Goal: Task Accomplishment & Management: Manage account settings

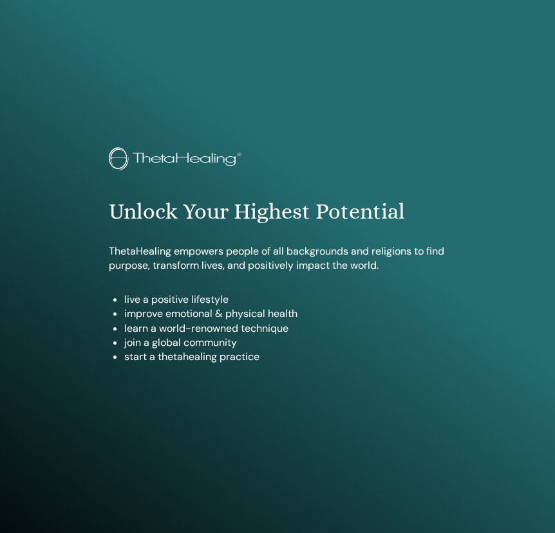
scroll to position [636, 0]
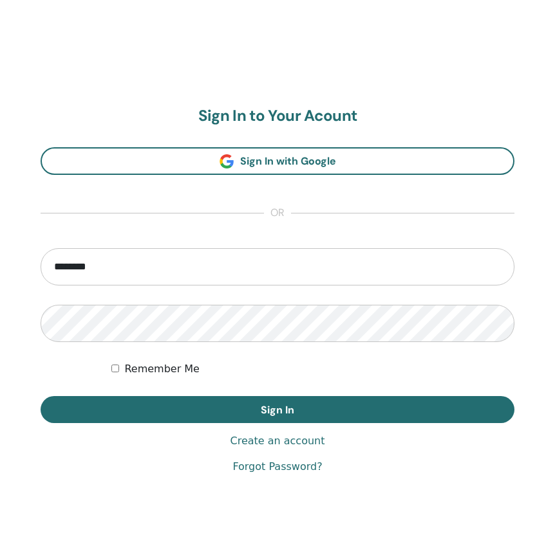
click at [425, 266] on input "********" at bounding box center [277, 266] width 473 height 37
type input "*"
type input "**********"
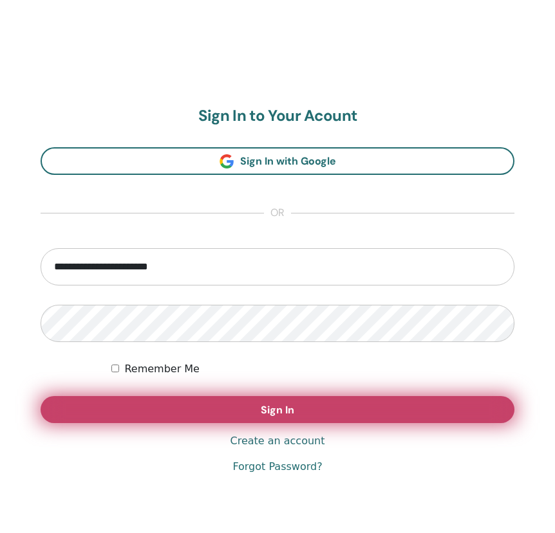
click at [283, 414] on span "Sign In" at bounding box center [277, 410] width 33 height 14
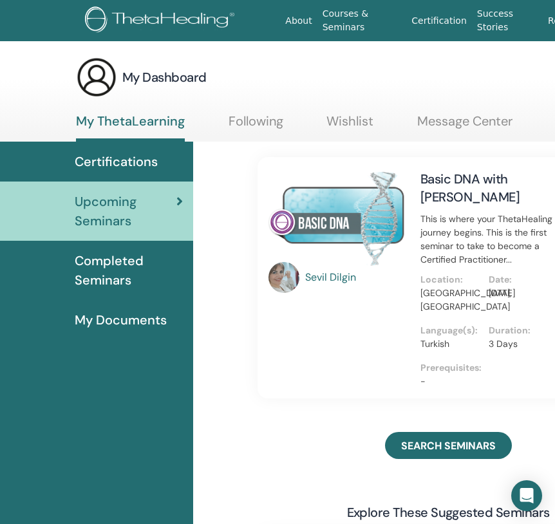
click at [137, 278] on span "Completed Seminars" at bounding box center [129, 270] width 108 height 39
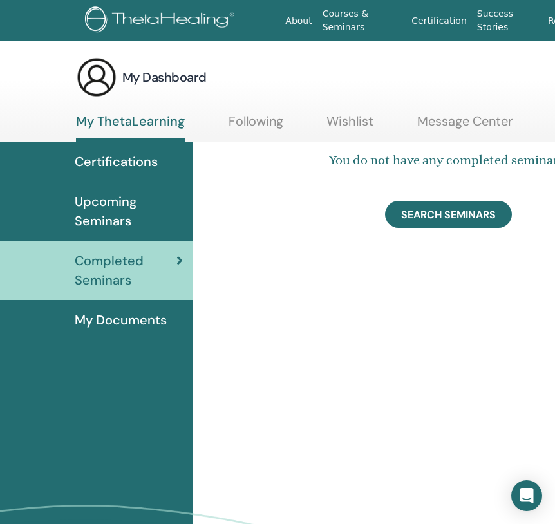
click at [129, 324] on span "My Documents" at bounding box center [121, 319] width 92 height 19
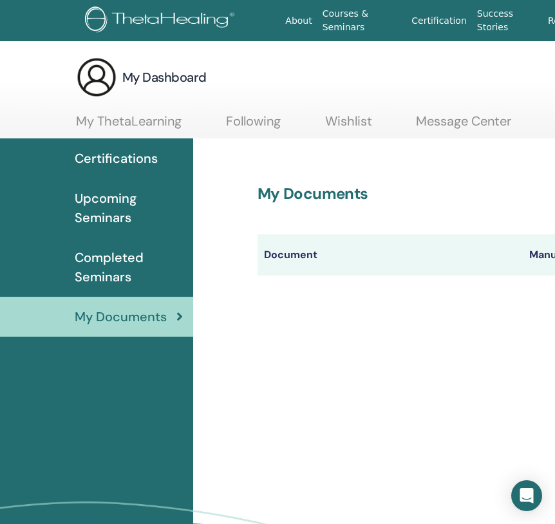
click at [115, 157] on span "Certifications" at bounding box center [116, 158] width 83 height 19
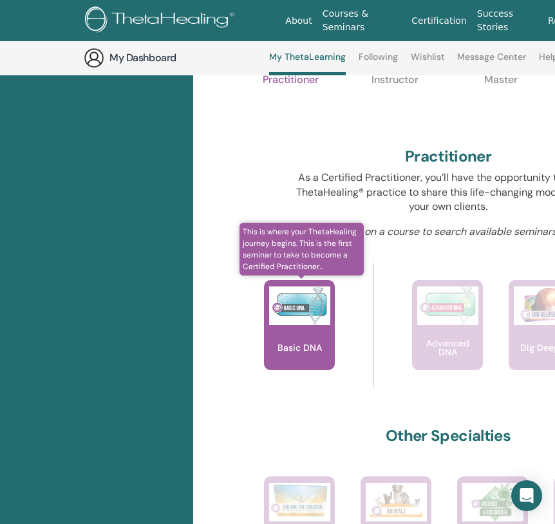
scroll to position [440, 0]
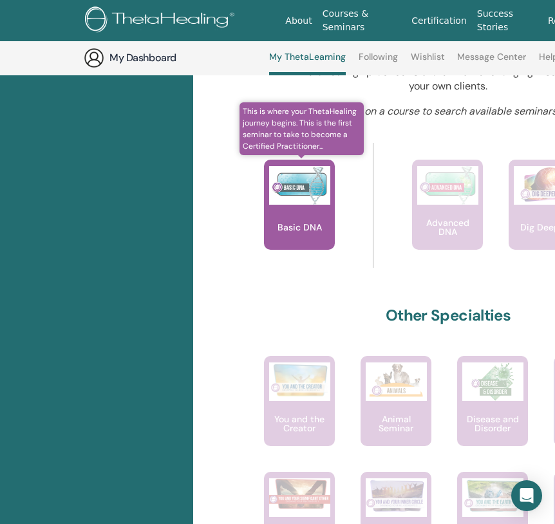
click at [297, 205] on div "Basic DNA" at bounding box center [299, 205] width 71 height 90
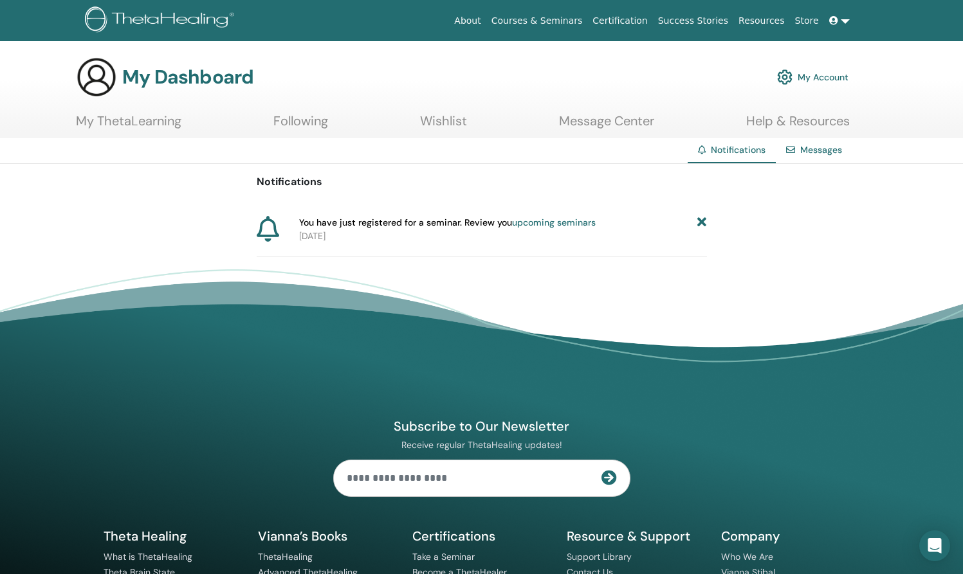
click at [818, 77] on link "My Account" at bounding box center [812, 77] width 71 height 28
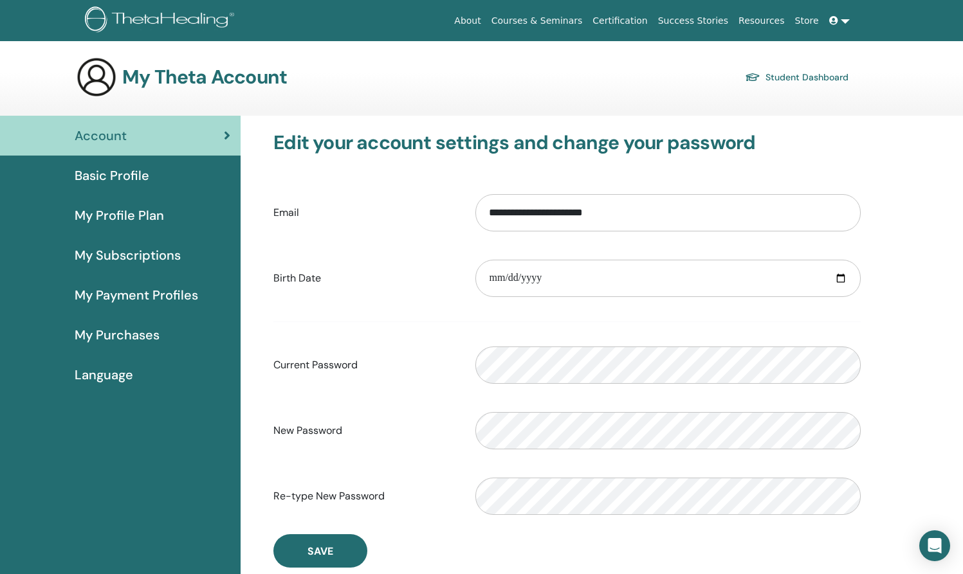
click at [110, 376] on span "Language" at bounding box center [104, 374] width 59 height 19
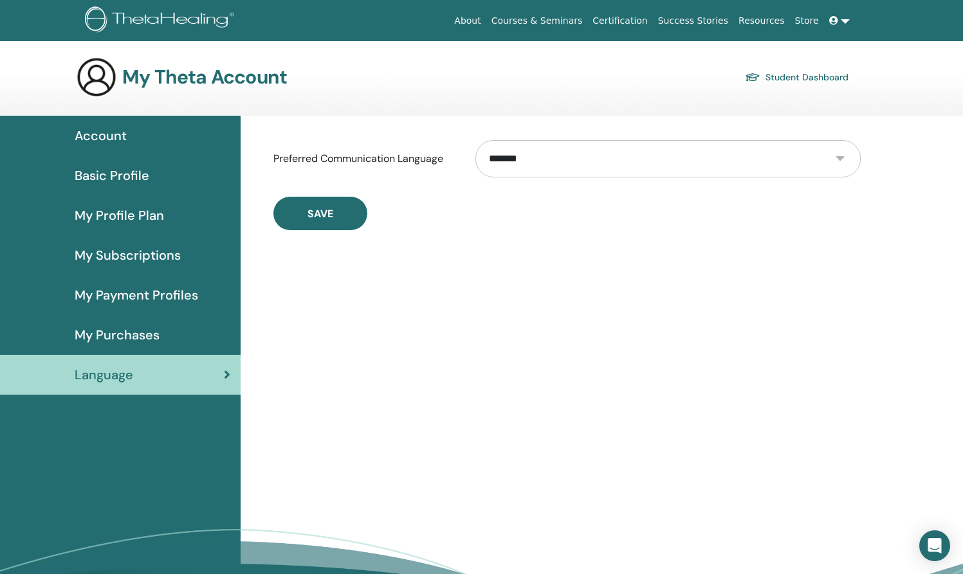
select select "***"
click at [311, 218] on span "Save" at bounding box center [320, 214] width 26 height 14
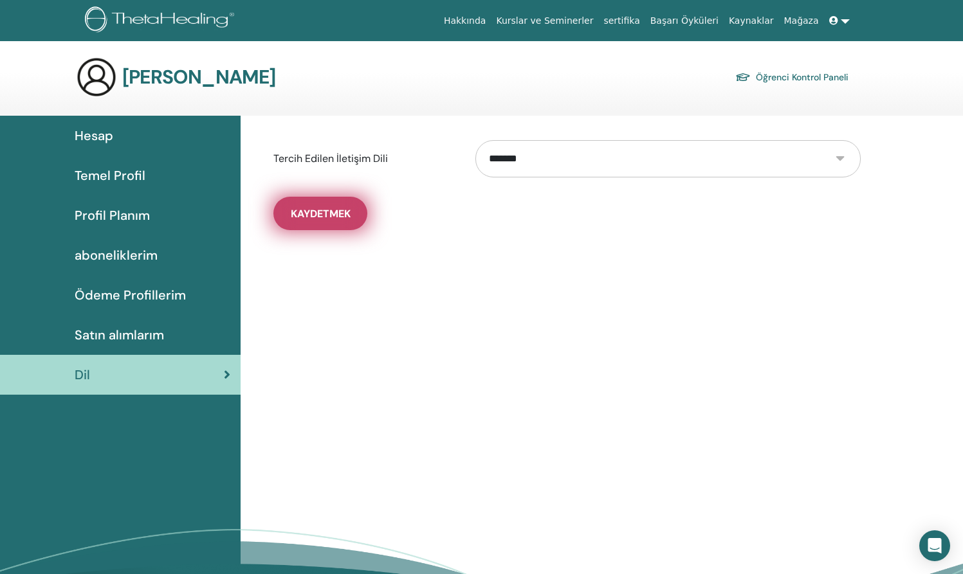
click at [328, 217] on span "Kaydetmek" at bounding box center [321, 214] width 60 height 14
click at [797, 78] on link "Öğrenci Kontrol Paneli" at bounding box center [791, 77] width 113 height 18
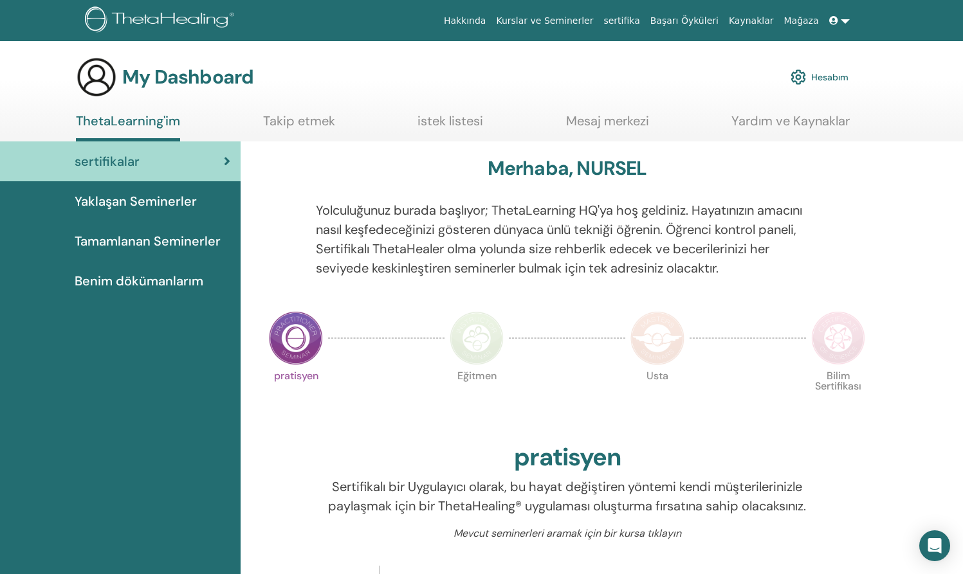
click at [172, 158] on div "sertifikalar" at bounding box center [120, 161] width 220 height 19
click at [134, 244] on span "Tamamlanan Seminerler" at bounding box center [148, 241] width 146 height 19
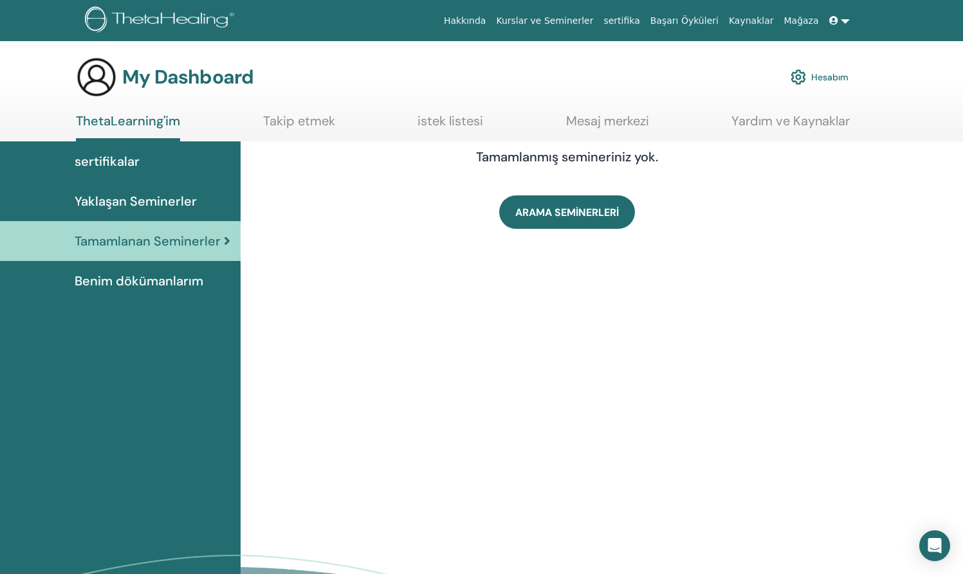
click at [172, 284] on span "Benim dökümanlarım" at bounding box center [139, 280] width 129 height 19
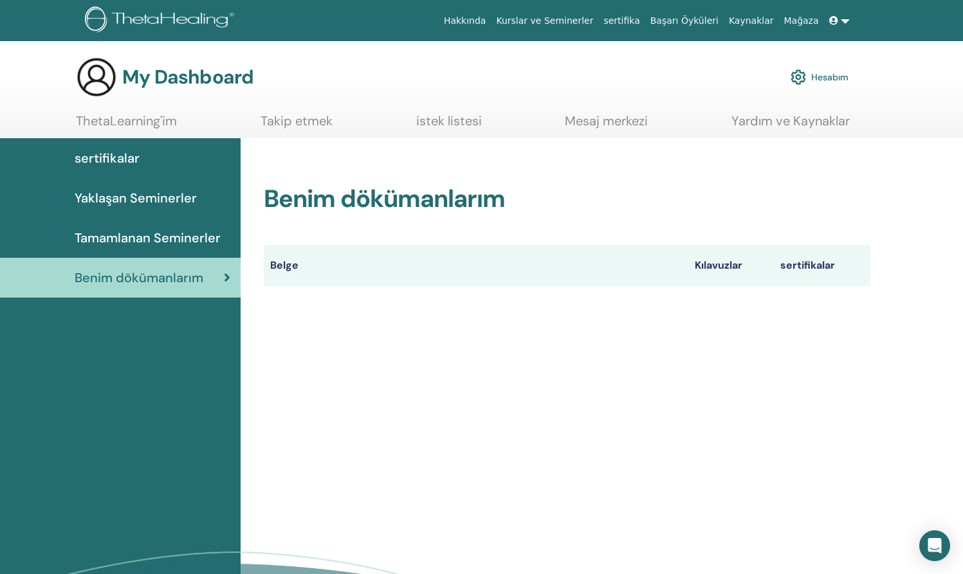
click at [104, 199] on span "Yaklaşan Seminerler" at bounding box center [136, 197] width 122 height 19
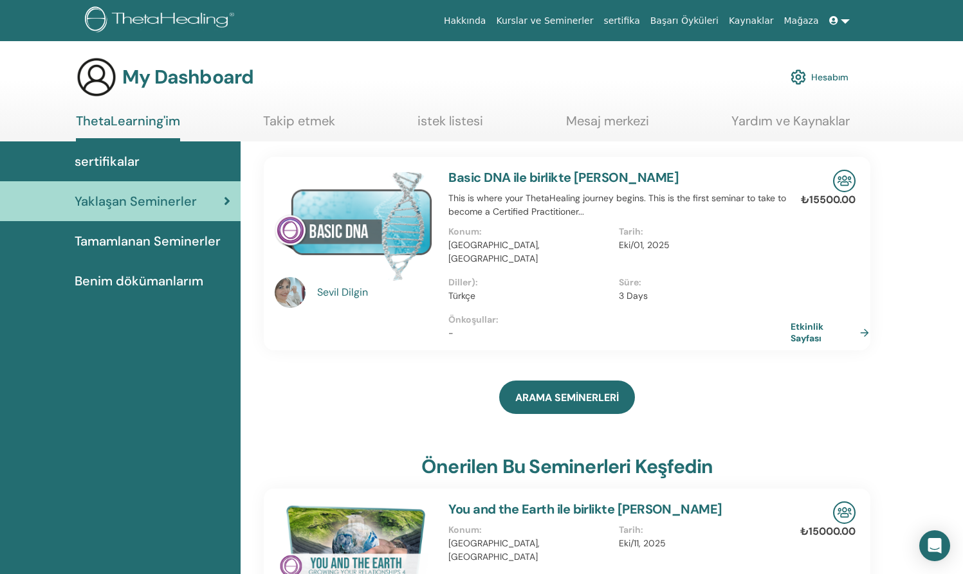
click at [861, 321] on link "Etkinlik Sayfası" at bounding box center [833, 332] width 84 height 23
click at [441, 122] on link "istek listesi" at bounding box center [451, 125] width 66 height 25
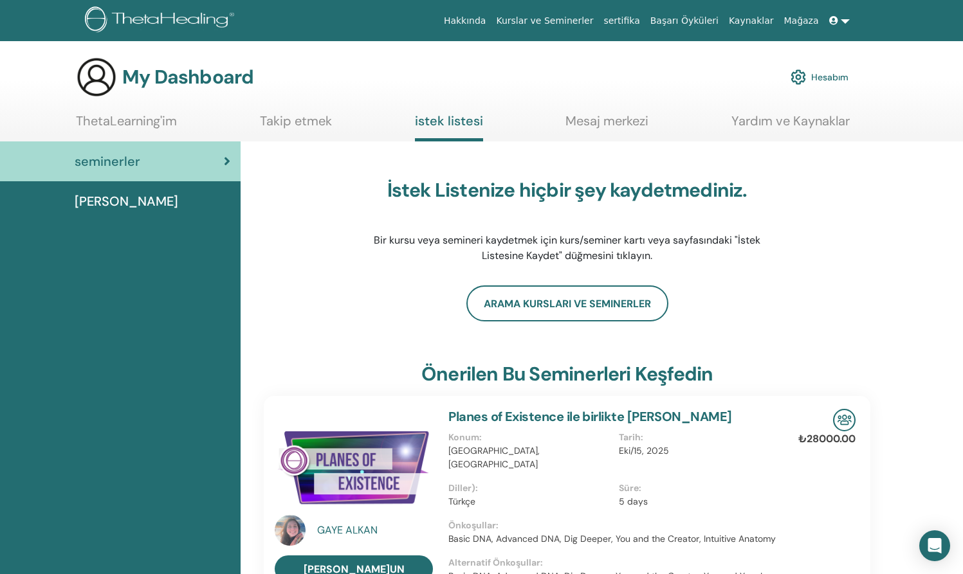
click at [280, 120] on link "Takip etmek" at bounding box center [296, 125] width 72 height 25
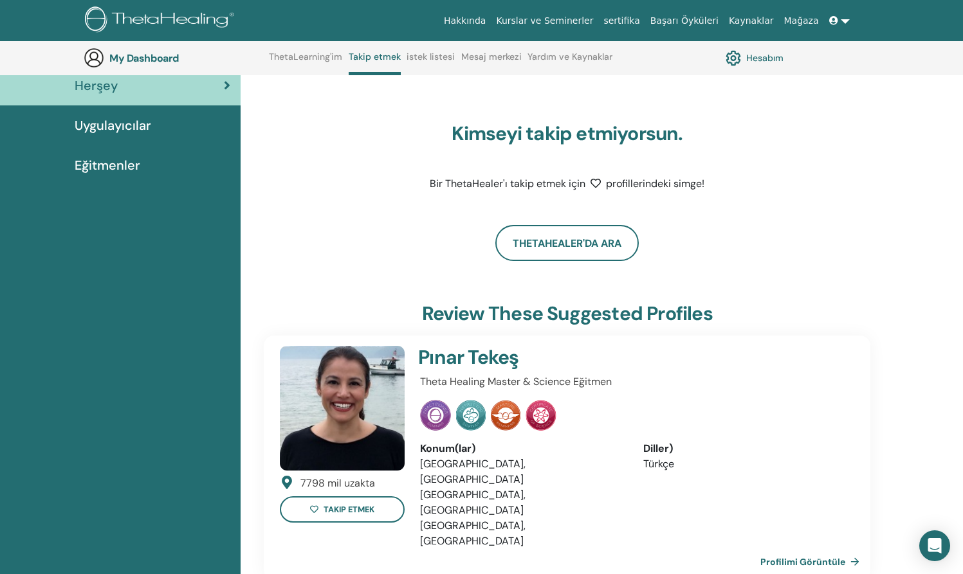
scroll to position [27, 0]
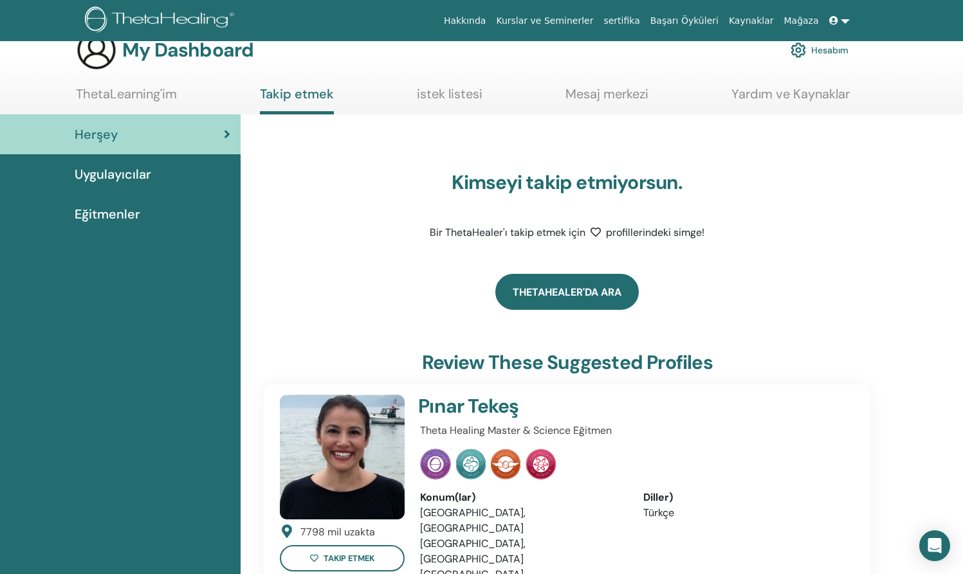
click at [571, 293] on link "ThetaHealer'da Ara" at bounding box center [566, 292] width 143 height 36
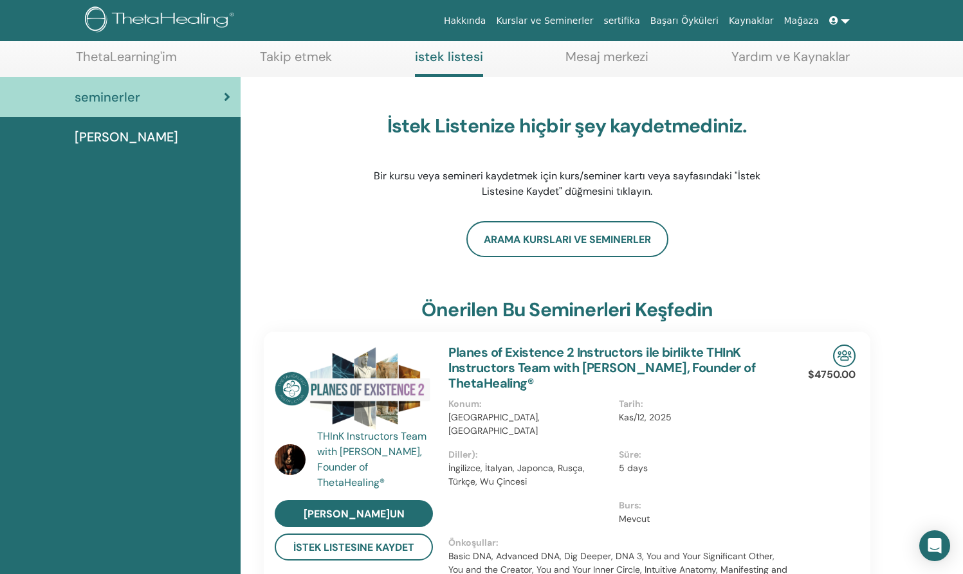
scroll to position [293, 0]
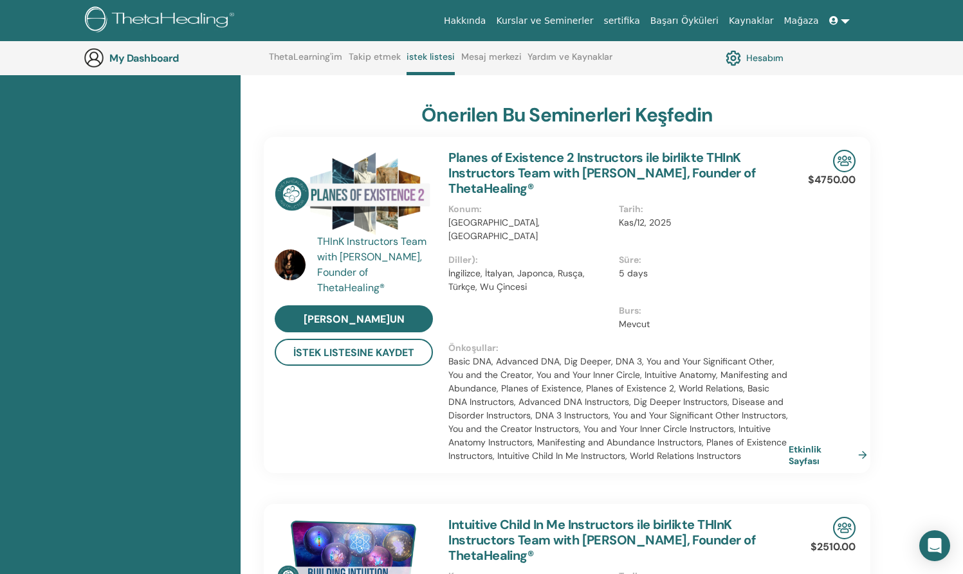
click at [913, 118] on div "İstek Listenize hiçbir şey kaydetmediniz. Bir kursu veya semineri kaydetmek içi…" at bounding box center [602, 550] width 722 height 1337
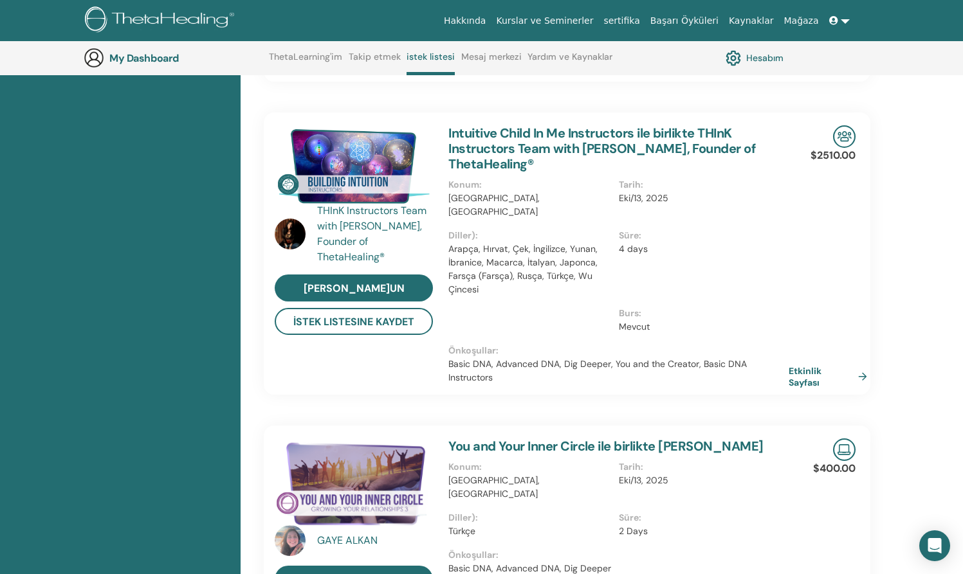
scroll to position [1204, 0]
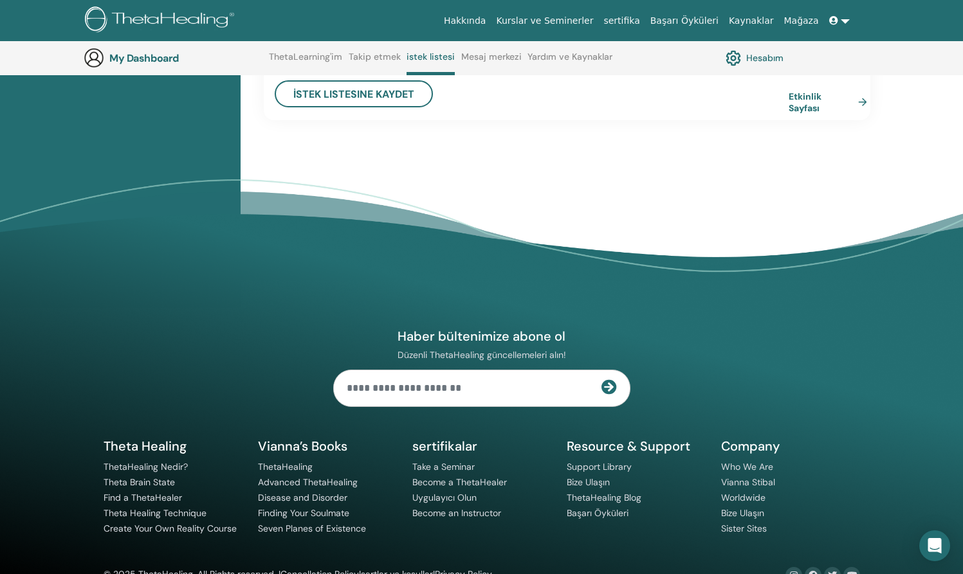
click at [767, 58] on link "Hesabım" at bounding box center [755, 58] width 58 height 22
click at [764, 59] on link "Hesabım" at bounding box center [755, 58] width 58 height 22
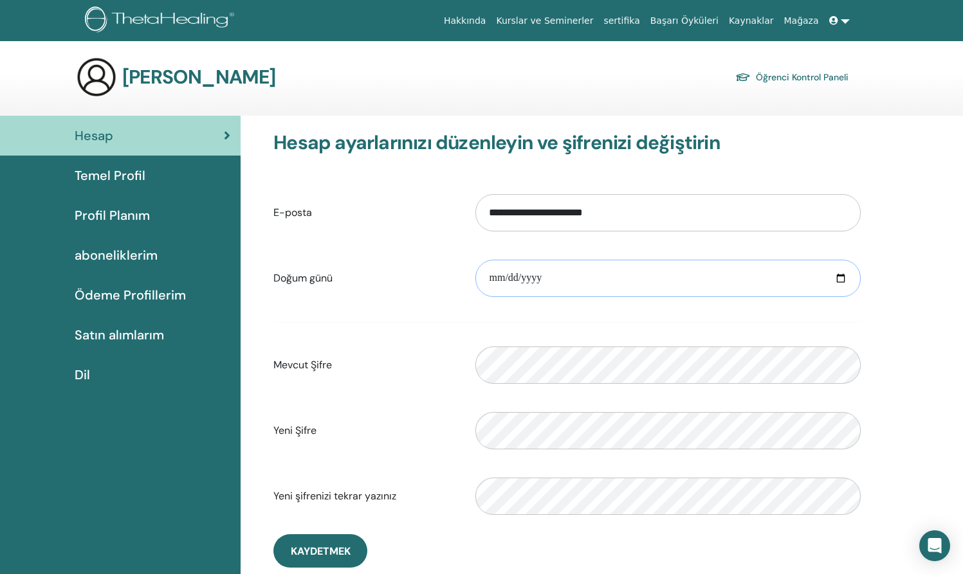
click at [542, 280] on input "date" at bounding box center [667, 278] width 385 height 37
type input "**********"
click at [500, 280] on input "**********" at bounding box center [667, 278] width 385 height 37
type input "**********"
click at [601, 334] on form "**********" at bounding box center [566, 354] width 587 height 339
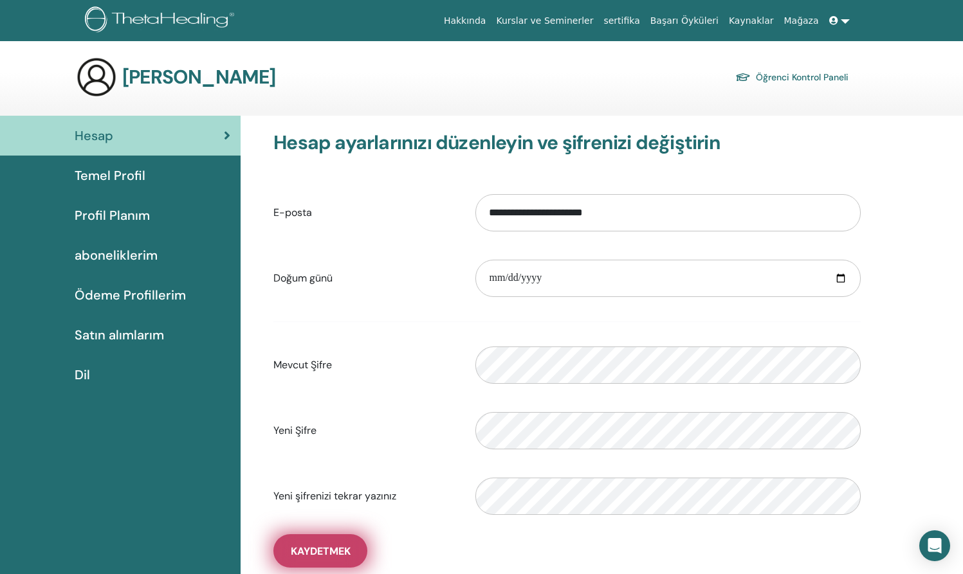
click at [326, 558] on span "Kaydetmek" at bounding box center [321, 552] width 60 height 14
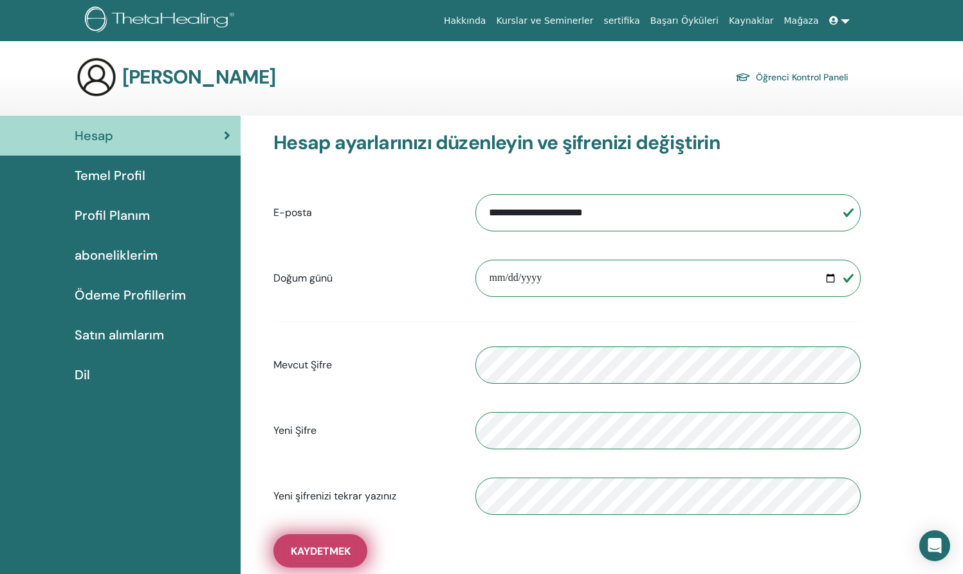
click at [324, 553] on span "Kaydetmek" at bounding box center [321, 552] width 60 height 14
click at [401, 449] on div "Yeni Şifre" at bounding box center [567, 430] width 607 height 55
click at [798, 78] on link "Öğrenci Kontrol Paneli" at bounding box center [791, 77] width 113 height 18
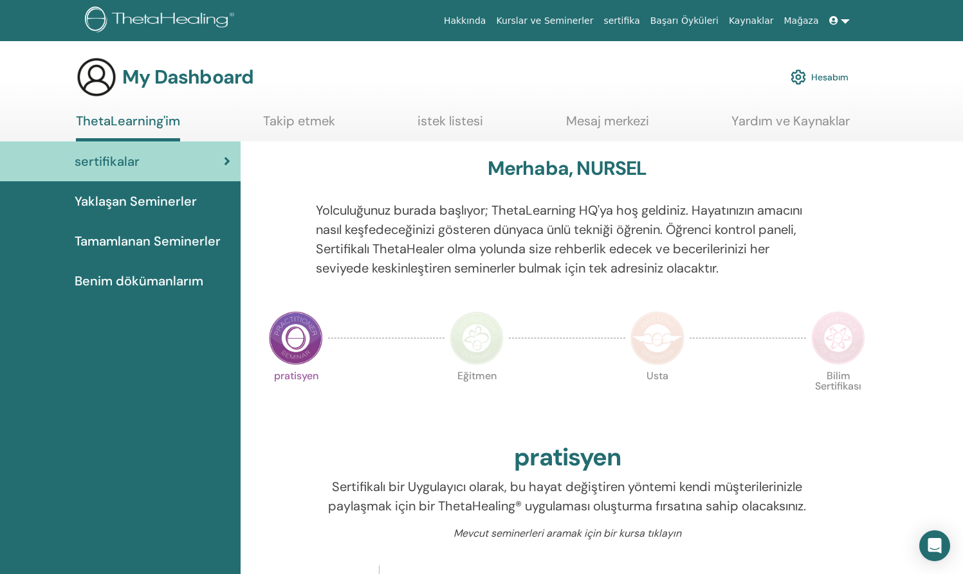
click at [120, 203] on span "Yaklaşan Seminerler" at bounding box center [136, 201] width 122 height 19
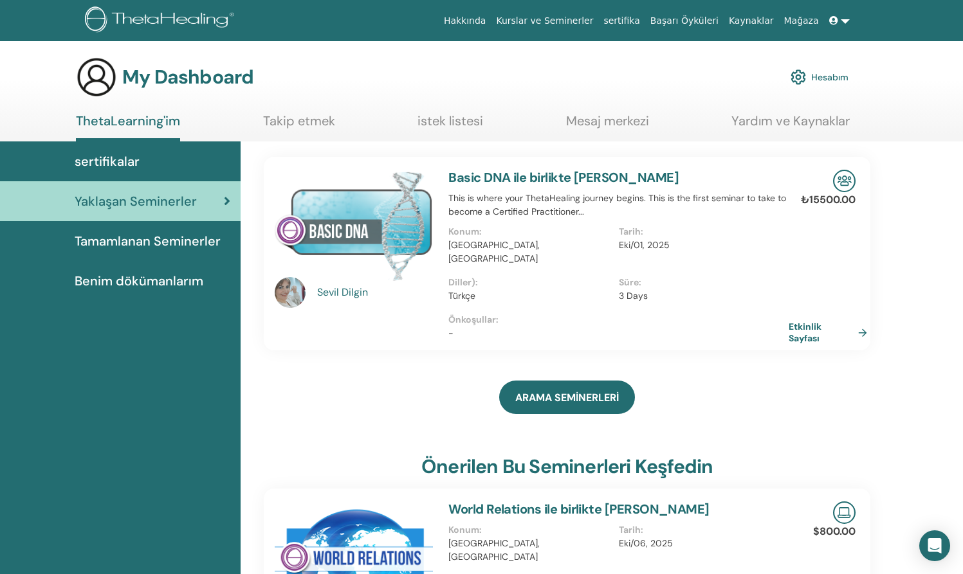
click at [122, 243] on span "Tamamlanan Seminerler" at bounding box center [148, 241] width 146 height 19
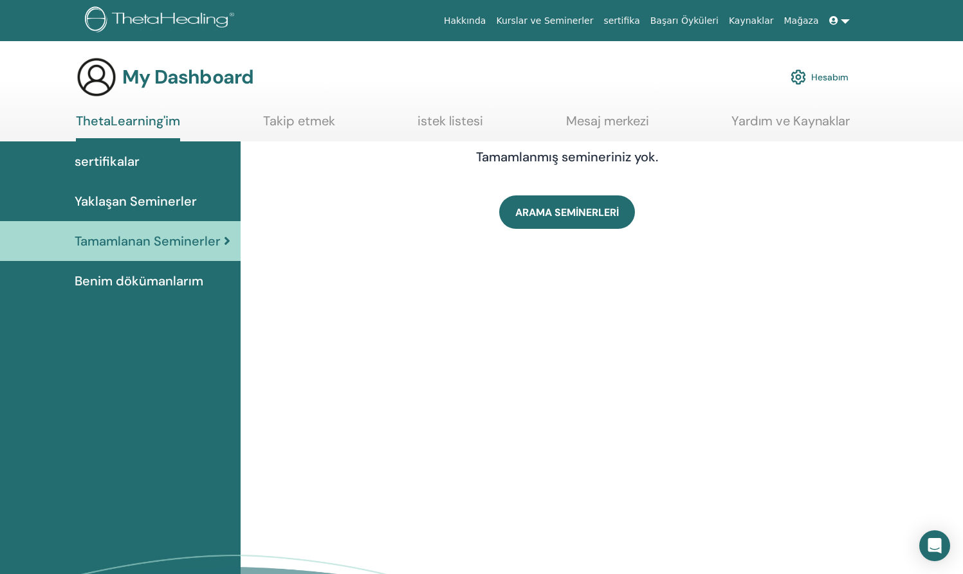
click at [133, 124] on link "ThetaLearning'im" at bounding box center [128, 127] width 104 height 28
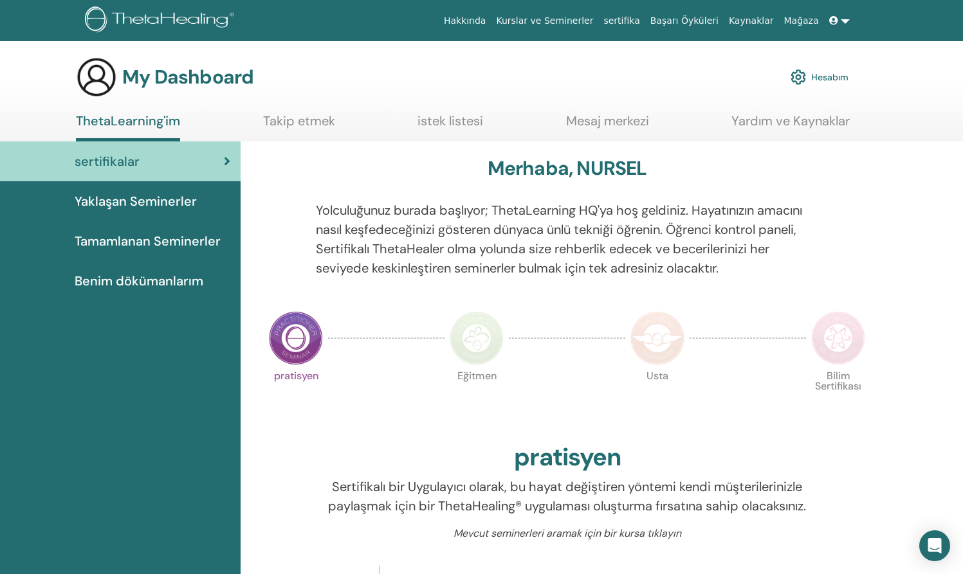
click at [299, 343] on img at bounding box center [296, 338] width 54 height 54
